Goal: Find specific page/section: Find specific page/section

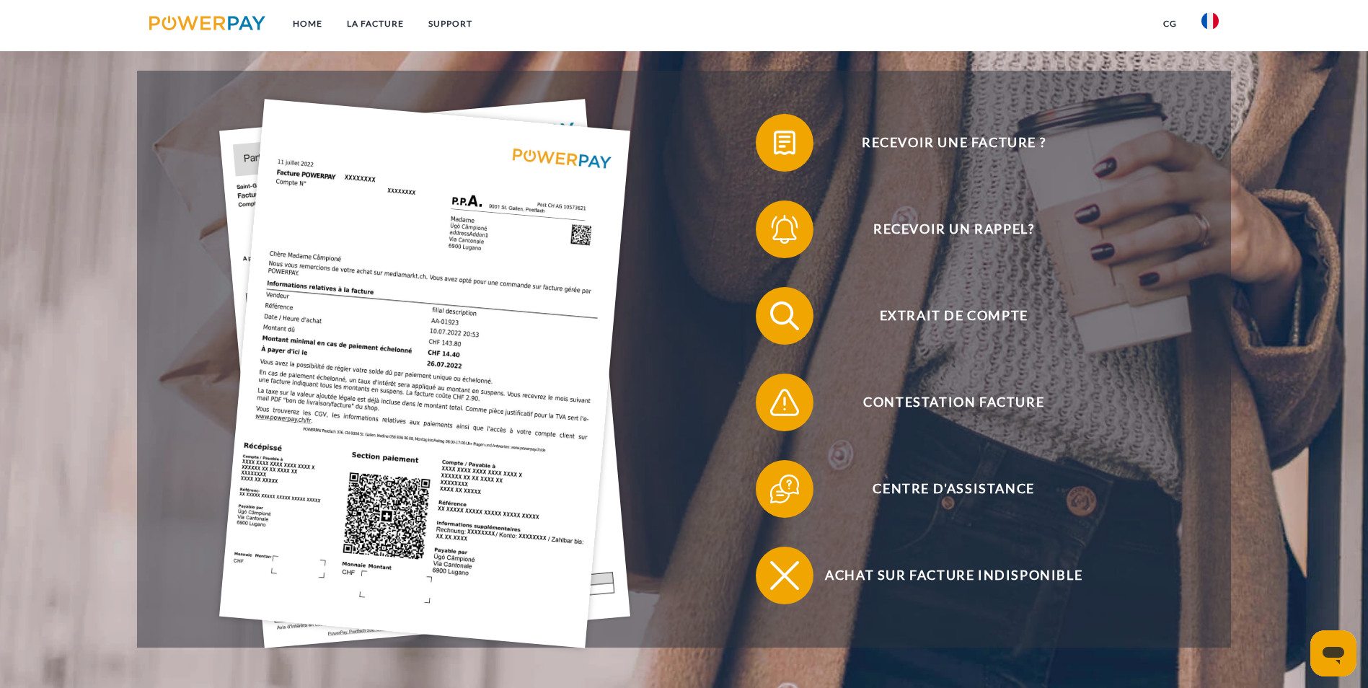
scroll to position [361, 0]
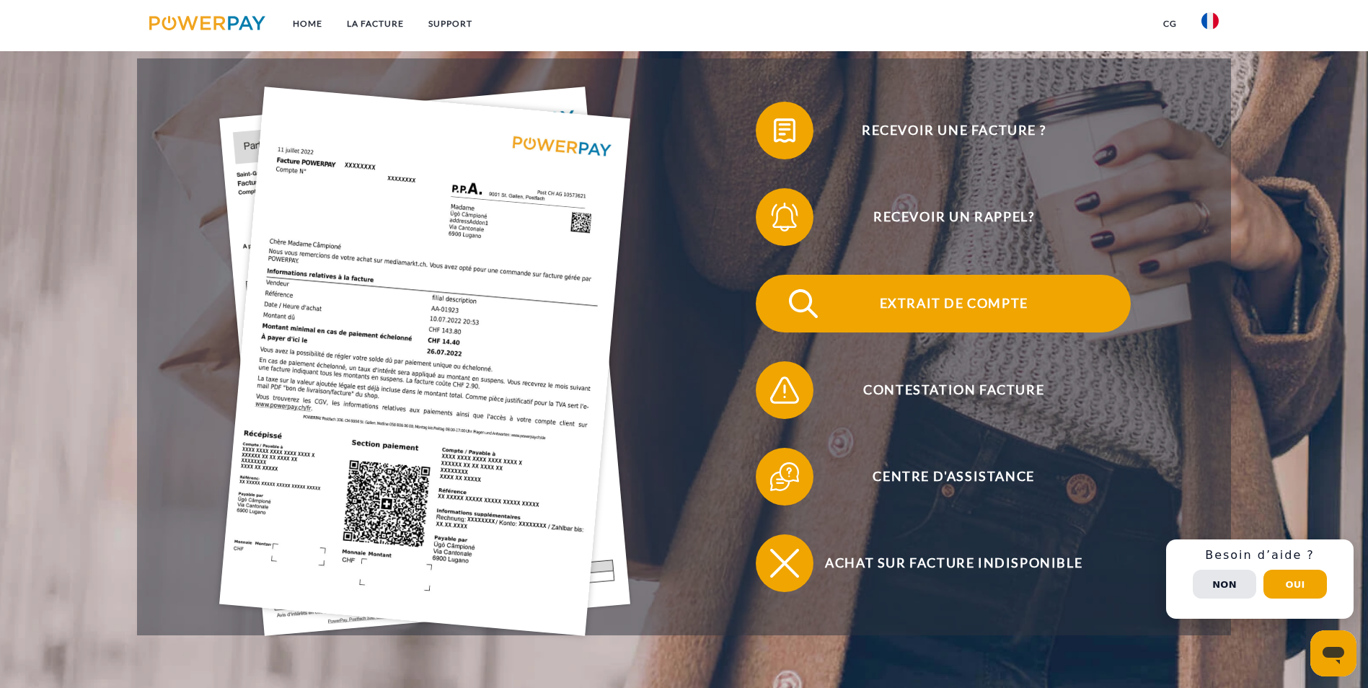
click at [777, 275] on span "Extrait de compte" at bounding box center [953, 304] width 353 height 58
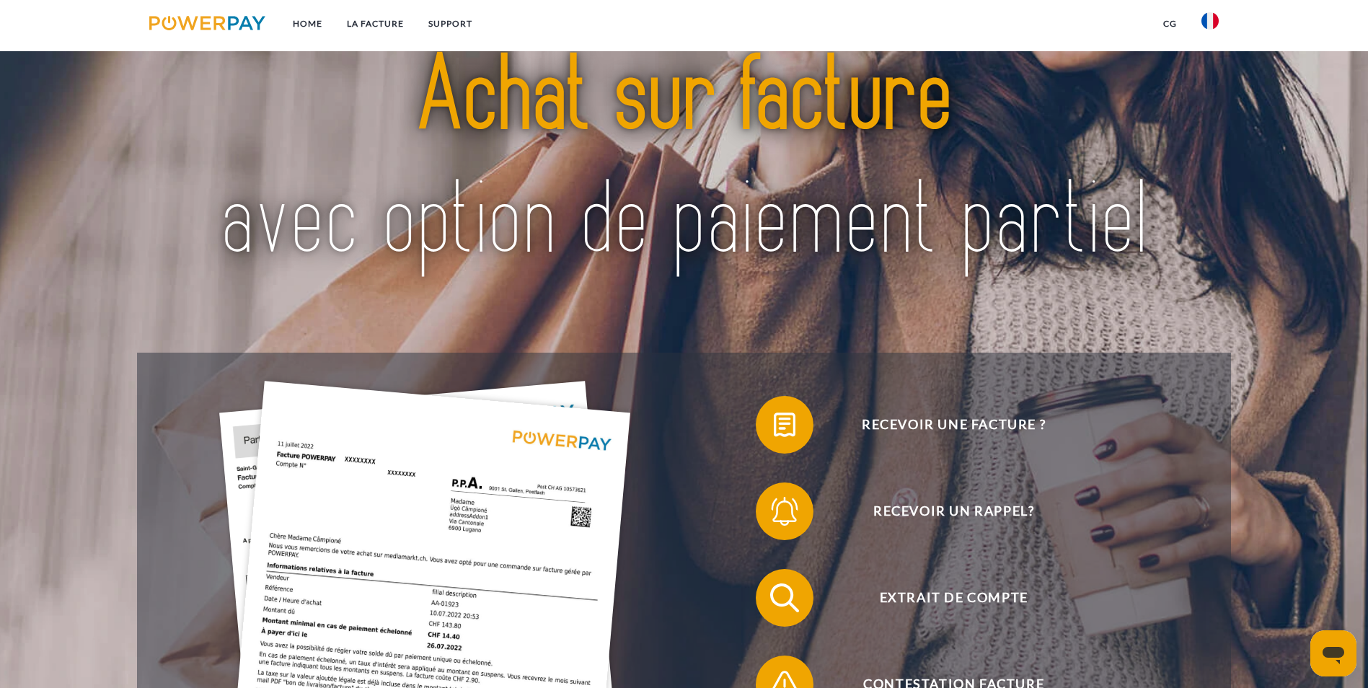
scroll to position [144, 0]
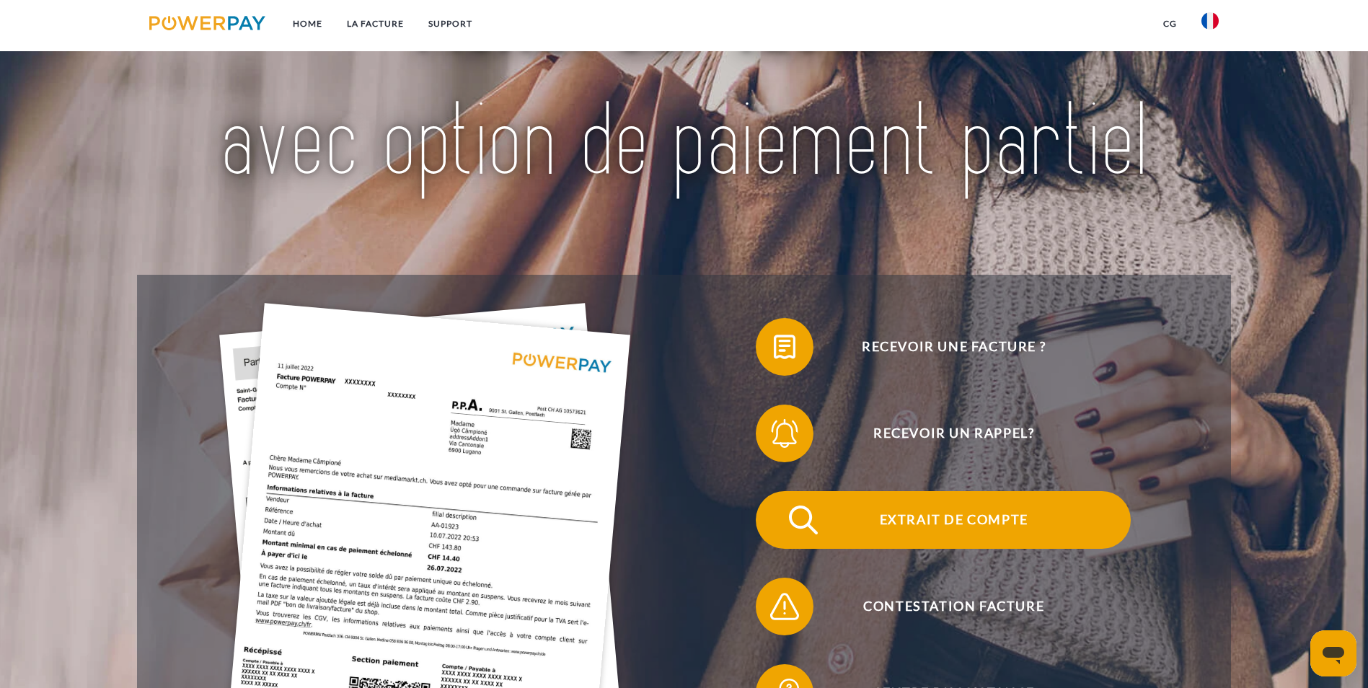
click at [777, 493] on span "Extrait de compte" at bounding box center [953, 520] width 353 height 58
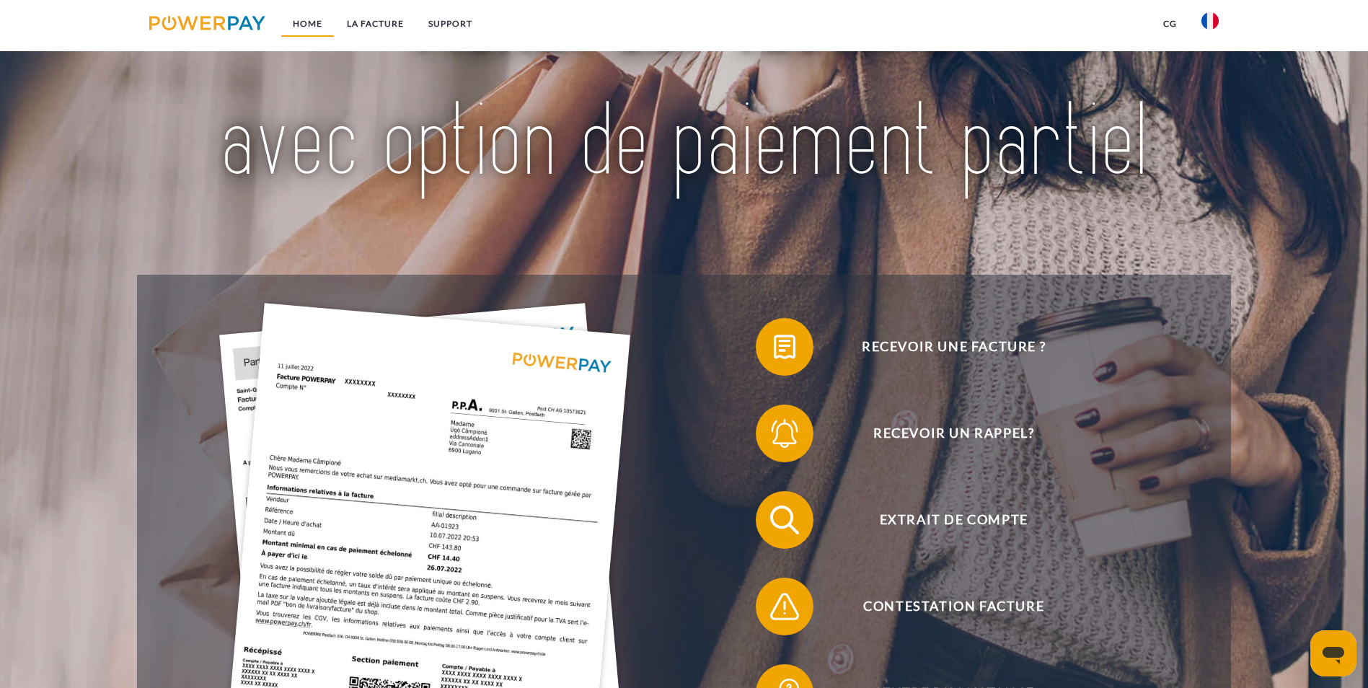
click at [307, 27] on link "Home" at bounding box center [308, 24] width 54 height 26
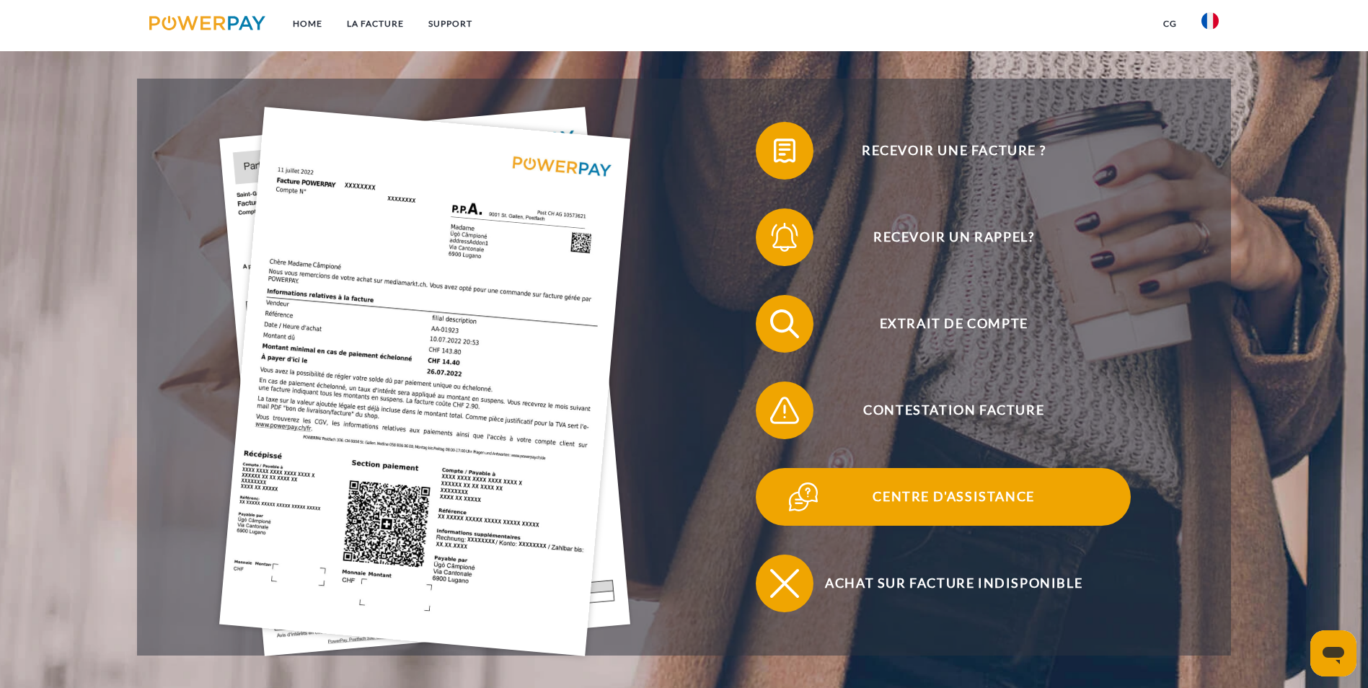
scroll to position [361, 0]
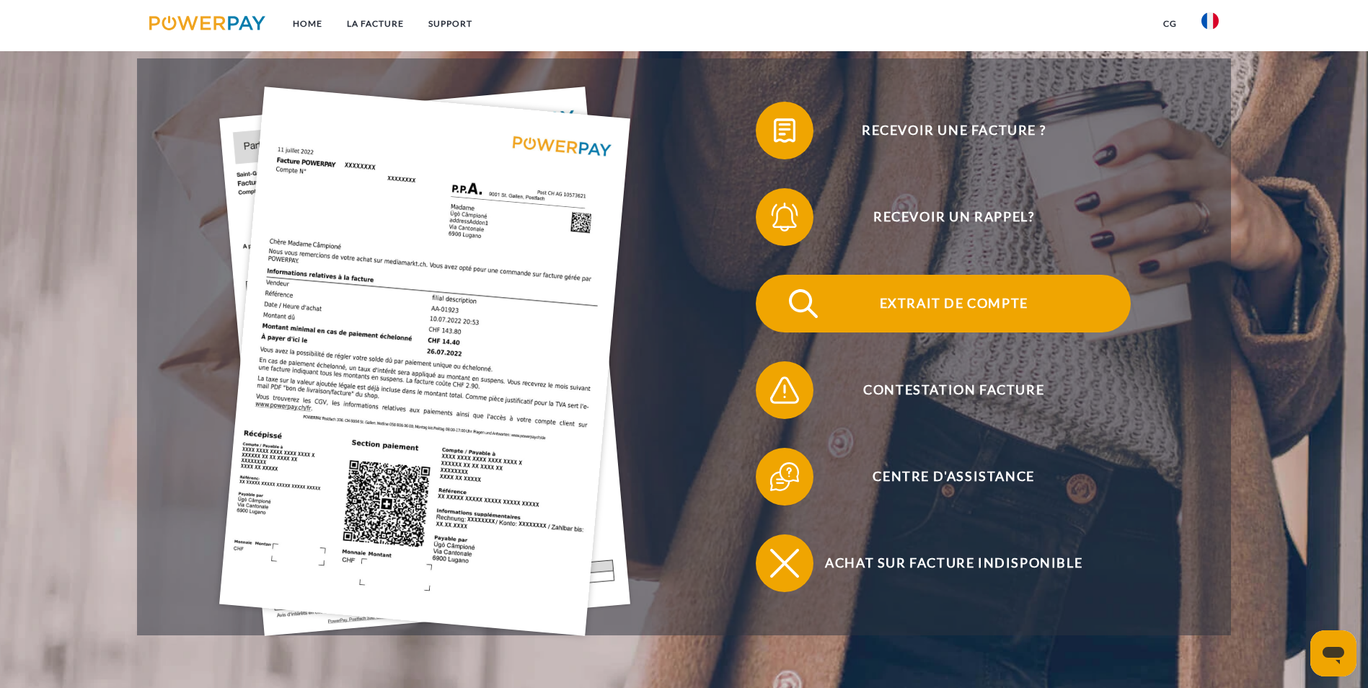
click at [777, 275] on span "Extrait de compte" at bounding box center [953, 304] width 353 height 58
